Goal: Task Accomplishment & Management: Use online tool/utility

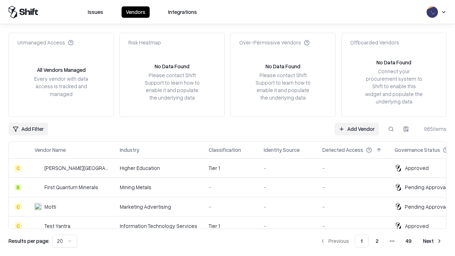
click at [357, 129] on link "Add Vendor" at bounding box center [356, 129] width 44 height 13
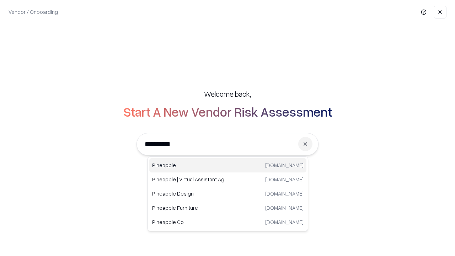
click at [228, 165] on div "Pineapple [DOMAIN_NAME]" at bounding box center [227, 165] width 157 height 14
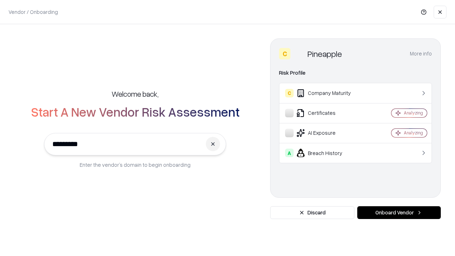
type input "*********"
click at [399, 213] on button "Onboard Vendor" at bounding box center [399, 212] width 84 height 13
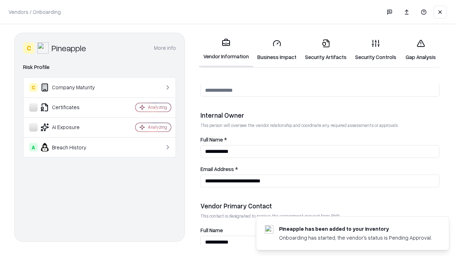
scroll to position [368, 0]
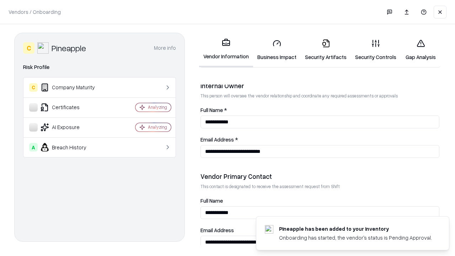
click at [326, 50] on link "Security Artifacts" at bounding box center [326, 49] width 50 height 33
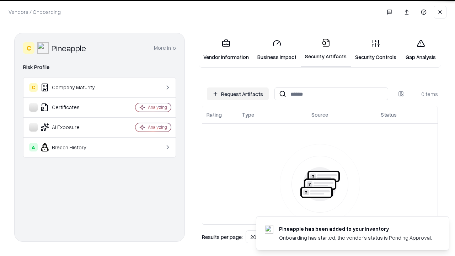
click at [238, 94] on button "Request Artifacts" at bounding box center [238, 93] width 62 height 13
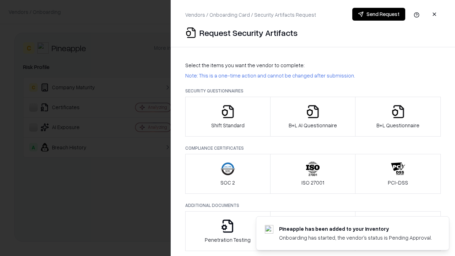
click at [398, 117] on icon "button" at bounding box center [398, 112] width 14 height 14
click at [312, 117] on icon "button" at bounding box center [313, 112] width 14 height 14
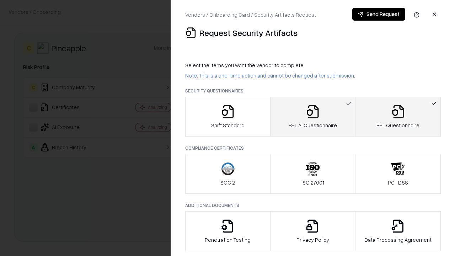
click at [379, 14] on button "Send Request" at bounding box center [378, 14] width 53 height 13
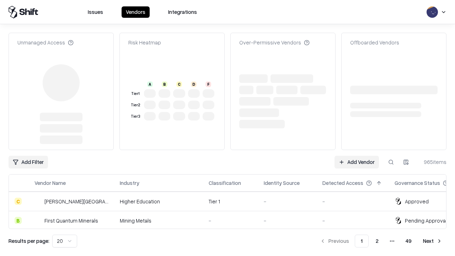
click at [357, 156] on link "Add Vendor" at bounding box center [356, 162] width 44 height 13
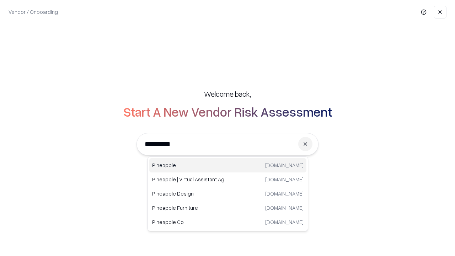
click at [228, 165] on div "Pineapple [DOMAIN_NAME]" at bounding box center [227, 165] width 157 height 14
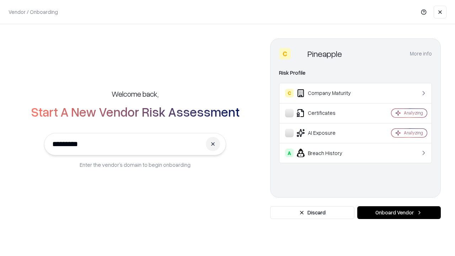
type input "*********"
click at [399, 213] on button "Onboard Vendor" at bounding box center [399, 212] width 84 height 13
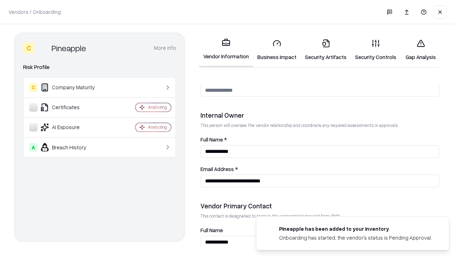
scroll to position [368, 0]
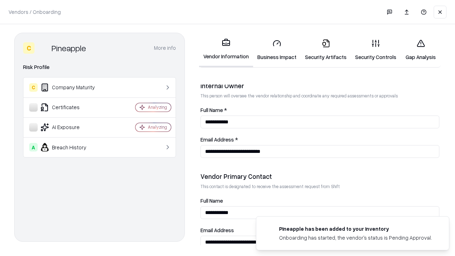
click at [421, 50] on link "Gap Analysis" at bounding box center [421, 49] width 40 height 33
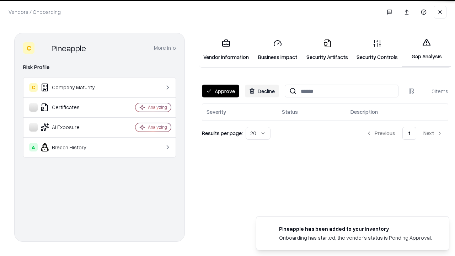
click at [220, 91] on button "Approve" at bounding box center [220, 91] width 37 height 13
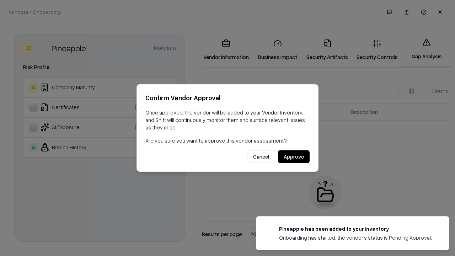
click at [294, 156] on button "Approve" at bounding box center [294, 156] width 32 height 13
